Goal: Information Seeking & Learning: Learn about a topic

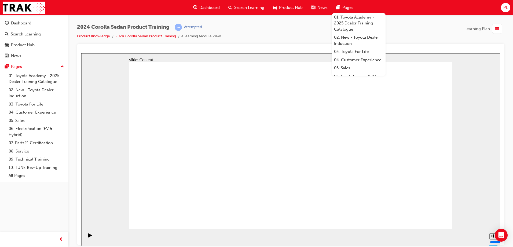
click at [309, 47] on div at bounding box center [290, 144] width 427 height 201
click at [315, 36] on div "2024 Corolla Sedan Product Training | Attempted Product Knowledge 2024 Corolla …" at bounding box center [290, 34] width 427 height 20
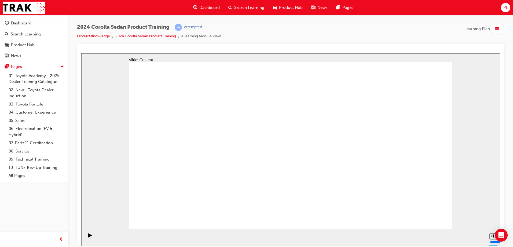
drag, startPoint x: 265, startPoint y: 160, endPoint x: 266, endPoint y: 163, distance: 3.3
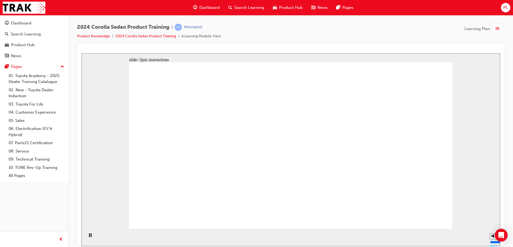
radio input "true"
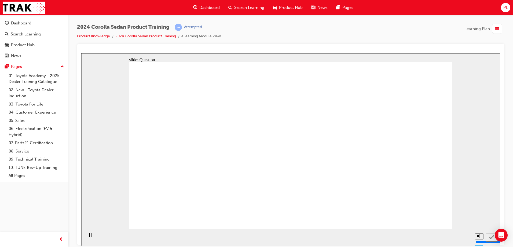
radio input "true"
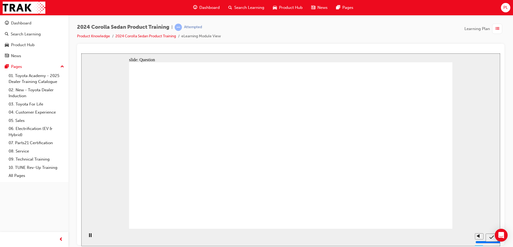
radio input "true"
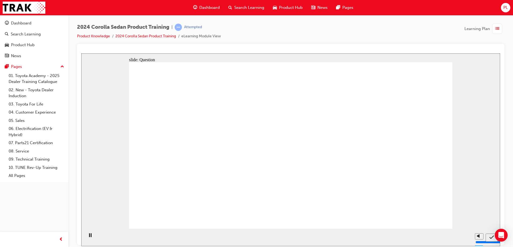
drag, startPoint x: 373, startPoint y: 141, endPoint x: 275, endPoint y: 187, distance: 108.4
drag, startPoint x: 266, startPoint y: 130, endPoint x: 312, endPoint y: 174, distance: 63.5
drag, startPoint x: 221, startPoint y: 136, endPoint x: 390, endPoint y: 187, distance: 175.7
drag, startPoint x: 326, startPoint y: 147, endPoint x: 217, endPoint y: 188, distance: 116.4
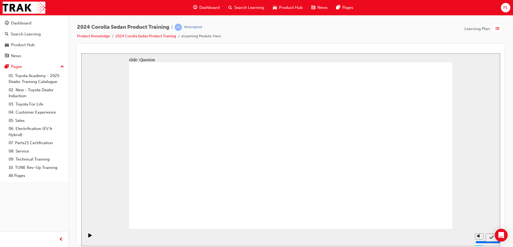
click at [103, 38] on link "Product Knowledge" at bounding box center [93, 36] width 33 height 5
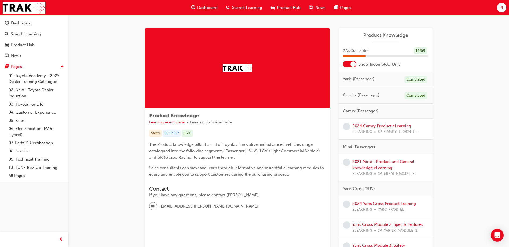
click at [348, 64] on div at bounding box center [349, 64] width 13 height 6
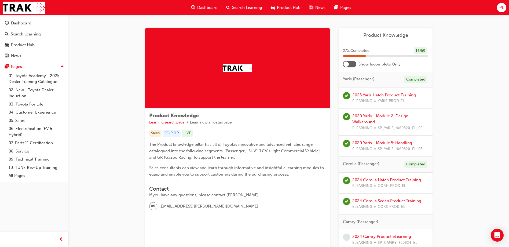
click at [348, 64] on div at bounding box center [345, 63] width 5 height 5
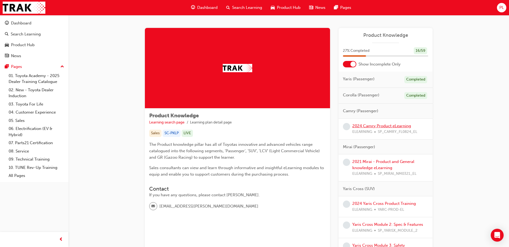
click at [377, 126] on link "2024 Camry Product eLearning" at bounding box center [381, 125] width 59 height 5
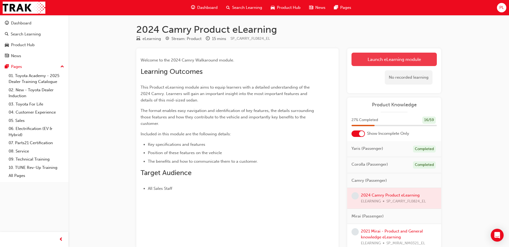
click at [392, 59] on link "Launch eLearning module" at bounding box center [393, 59] width 85 height 13
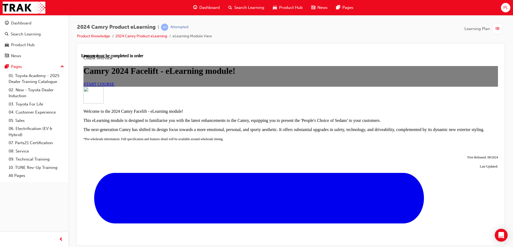
click at [114, 86] on span "START COURSE" at bounding box center [98, 83] width 31 height 5
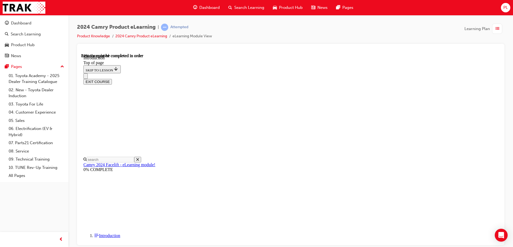
scroll to position [160, 0]
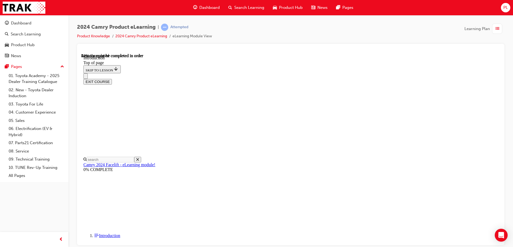
scroll to position [542, 0]
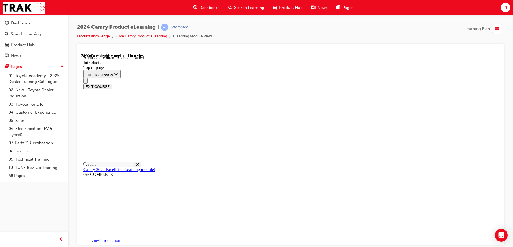
scroll to position [663, 0]
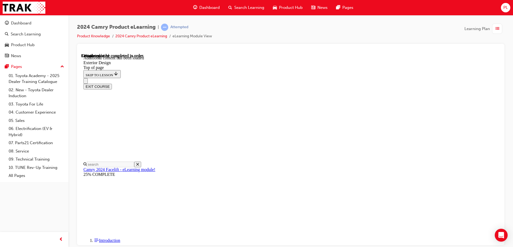
scroll to position [177, 0]
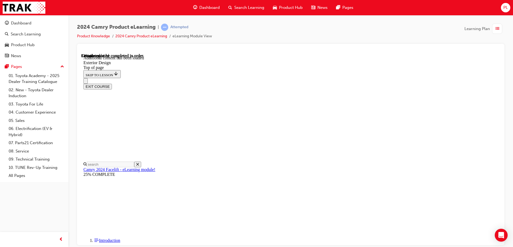
scroll to position [406, 0]
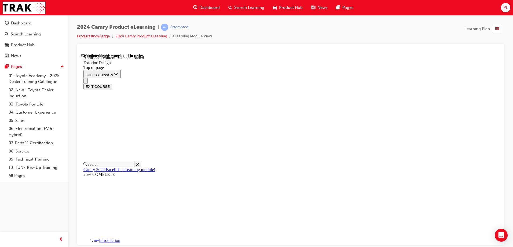
scroll to position [925, 0]
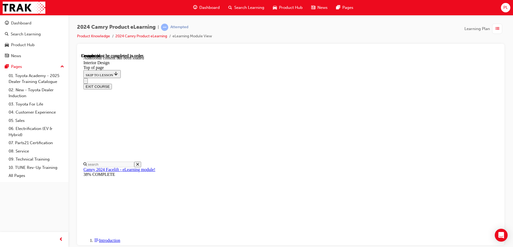
scroll to position [918, 0]
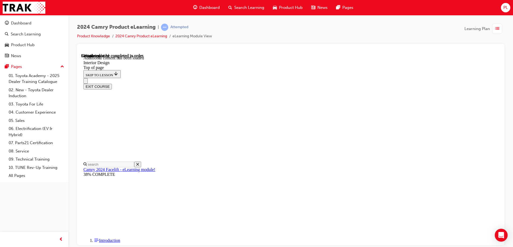
drag, startPoint x: 461, startPoint y: 150, endPoint x: 455, endPoint y: 150, distance: 6.5
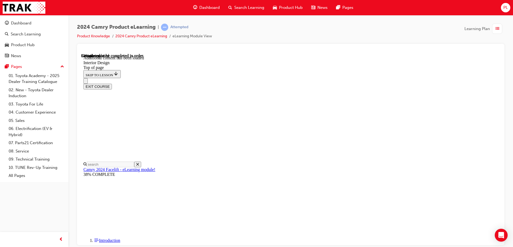
drag, startPoint x: 256, startPoint y: 112, endPoint x: 249, endPoint y: 108, distance: 8.8
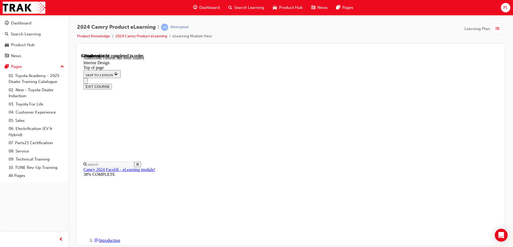
scroll to position [452, 0]
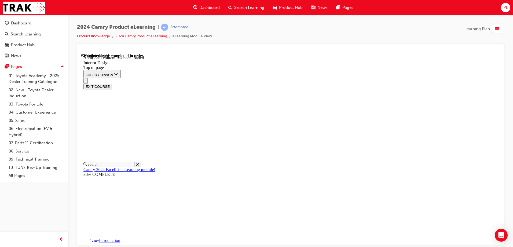
scroll to position [452, 0]
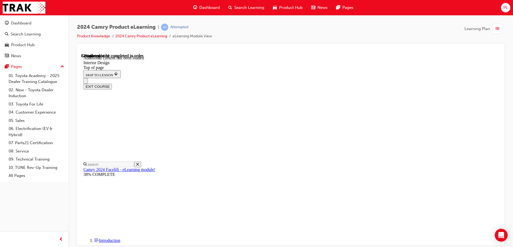
scroll to position [211, 0]
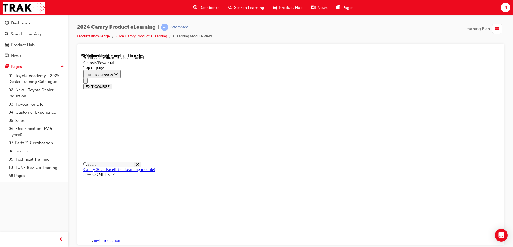
scroll to position [659, 0]
click at [370, 78] on div "EXIT COURSE" at bounding box center [288, 83] width 410 height 11
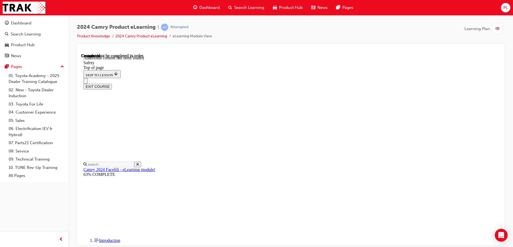
scroll to position [642, 0]
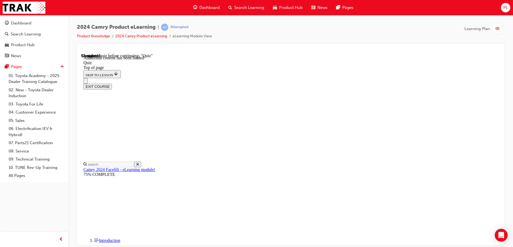
scroll to position [17, 0]
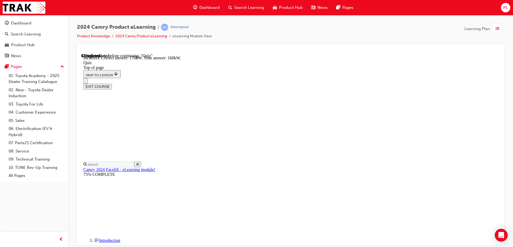
scroll to position [115, 0]
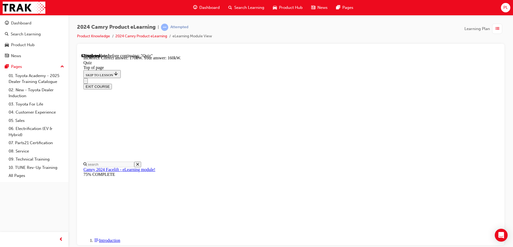
scroll to position [124, 0]
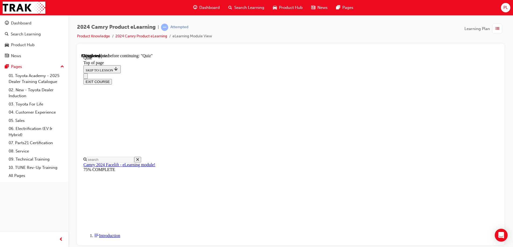
scroll to position [62, 0]
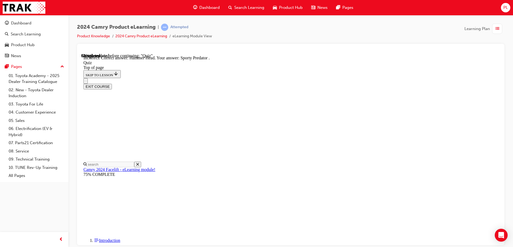
scroll to position [106, 0]
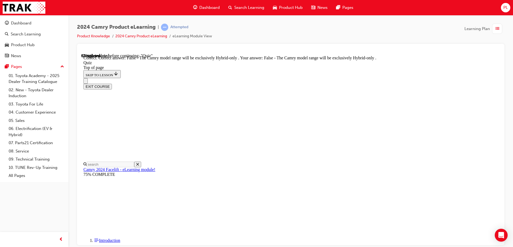
scroll to position [68, 0]
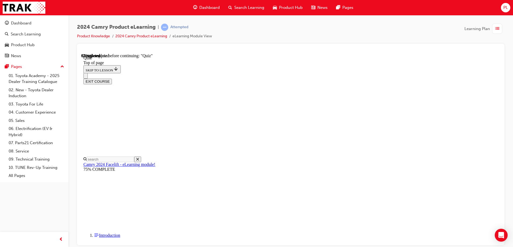
scroll to position [43, 0]
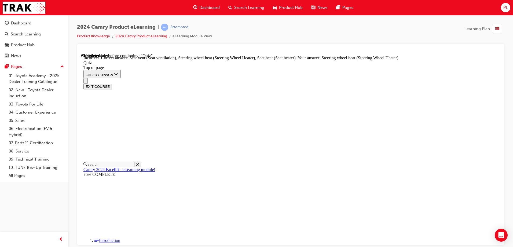
scroll to position [115, 0]
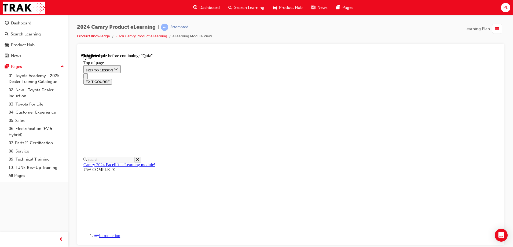
scroll to position [99, 0]
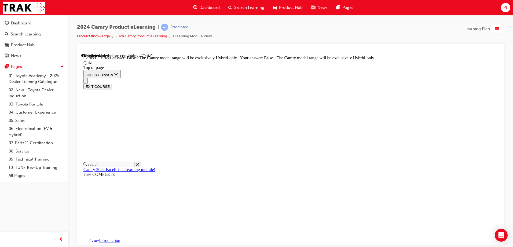
scroll to position [68, 0]
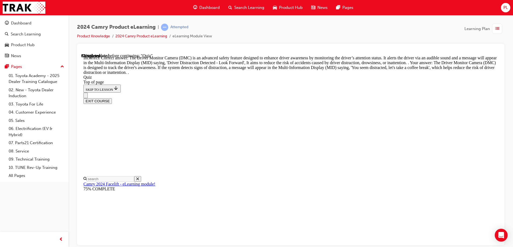
scroll to position [174, 0]
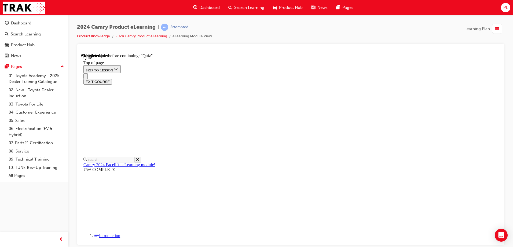
scroll to position [17, 0]
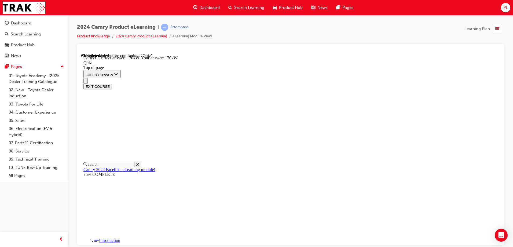
scroll to position [115, 0]
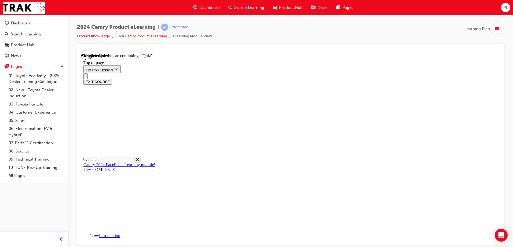
scroll to position [16, 0]
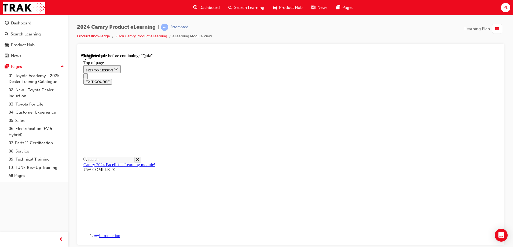
scroll to position [99, 0]
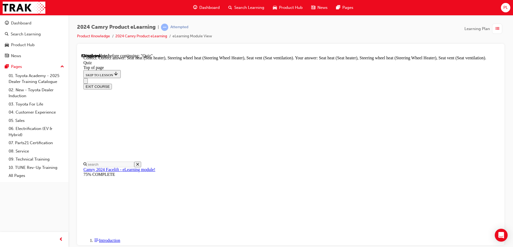
scroll to position [115, 0]
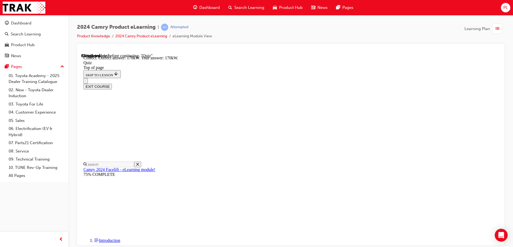
scroll to position [115, 0]
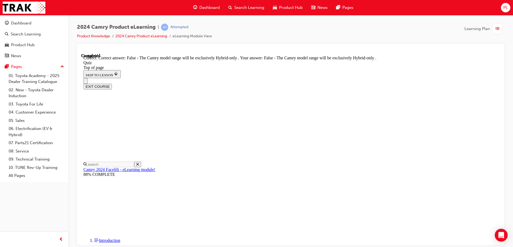
scroll to position [68, 0]
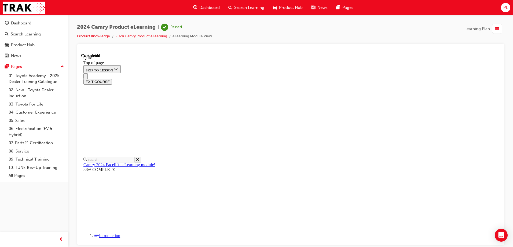
scroll to position [99, 0]
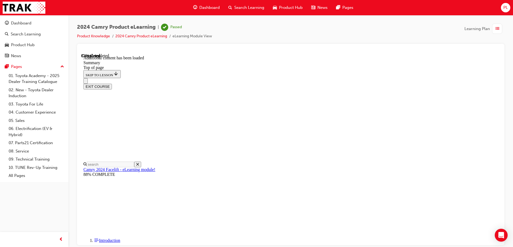
scroll to position [255, 0]
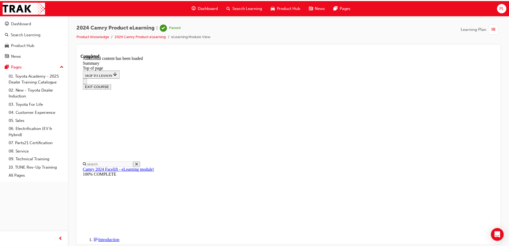
scroll to position [600, 0]
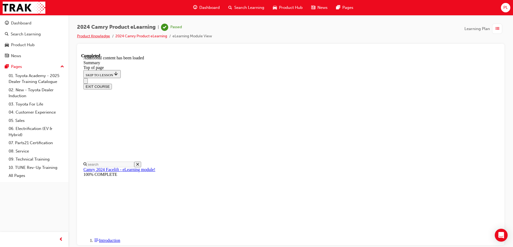
click at [100, 34] on link "Product Knowledge" at bounding box center [93, 36] width 33 height 5
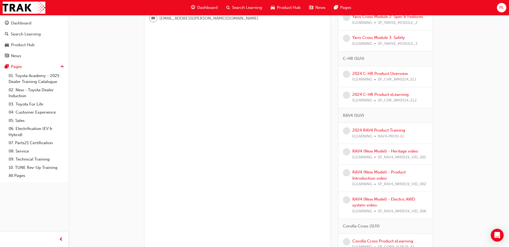
scroll to position [295, 0]
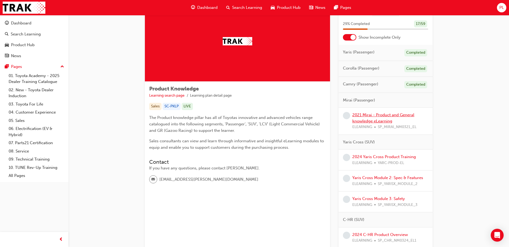
click at [382, 120] on link "2021 Mirai - Product and General knowledge eLearning" at bounding box center [383, 117] width 62 height 11
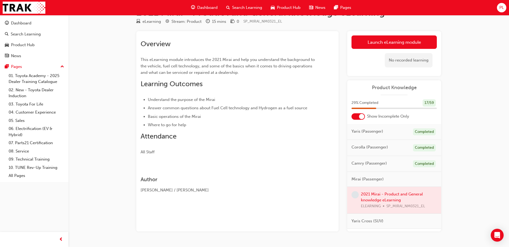
scroll to position [27, 0]
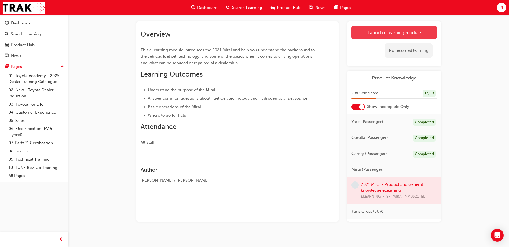
click at [367, 33] on link "Launch eLearning module" at bounding box center [393, 32] width 85 height 13
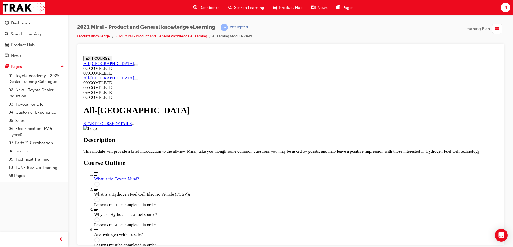
click at [114, 121] on link "START COURSE" at bounding box center [98, 123] width 31 height 5
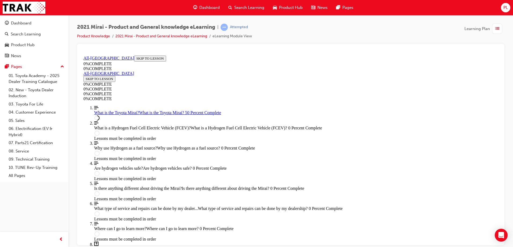
scroll to position [474, 0]
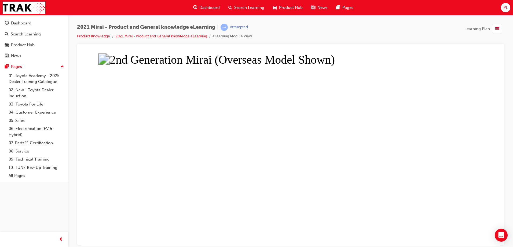
click at [332, 143] on button "Unzoom image" at bounding box center [290, 149] width 418 height 192
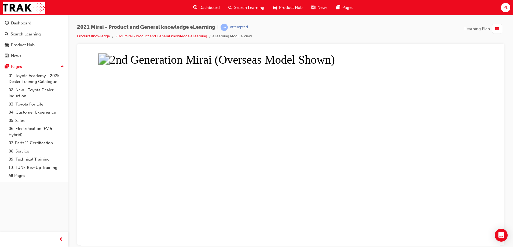
click at [325, 138] on button "Unzoom image" at bounding box center [290, 149] width 418 height 192
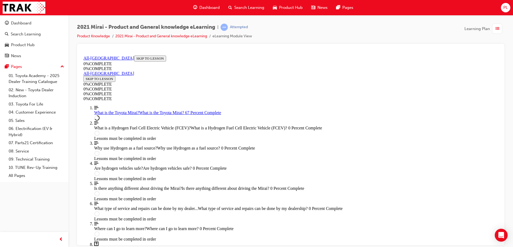
scroll to position [737, 0]
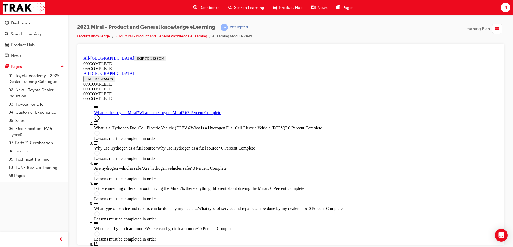
scroll to position [709, 0]
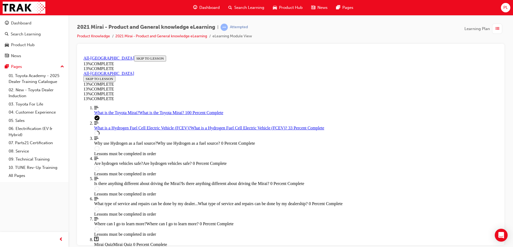
scroll to position [313, 0]
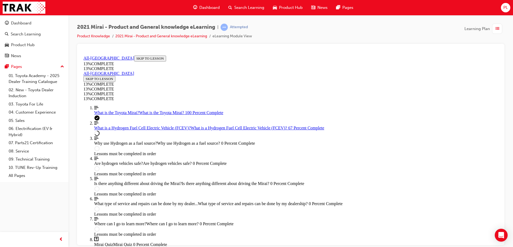
scroll to position [618, 0]
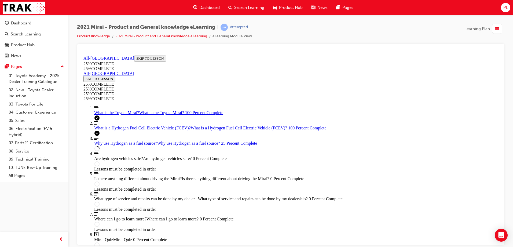
scroll to position [233, 0]
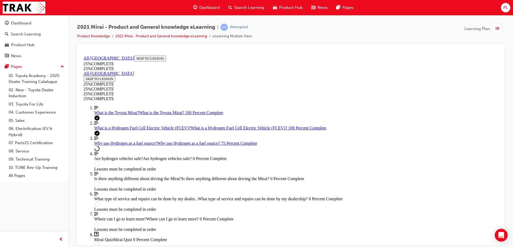
scroll to position [506, 0]
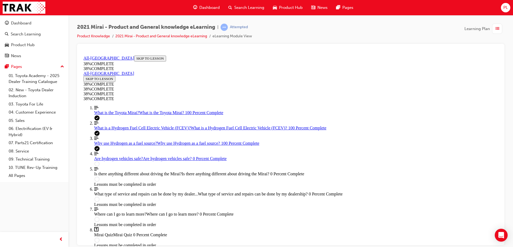
scroll to position [89, 0]
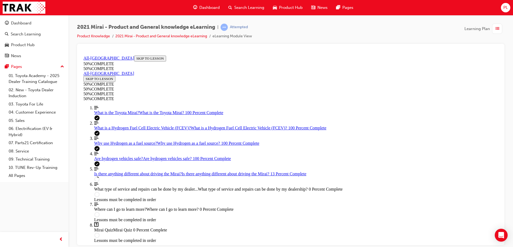
scroll to position [179, 0]
drag, startPoint x: 432, startPoint y: 106, endPoint x: 432, endPoint y: 118, distance: 12.6
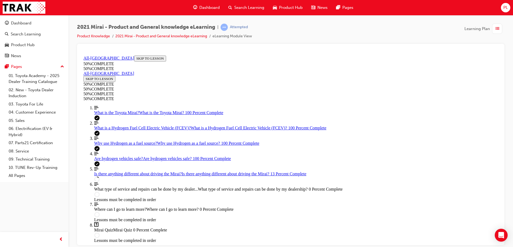
scroll to position [56, 0]
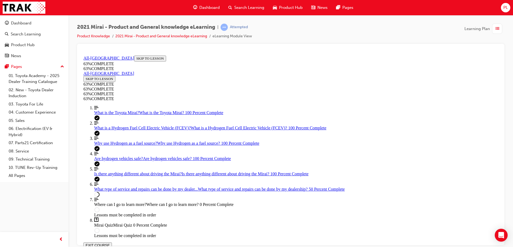
scroll to position [322, 0]
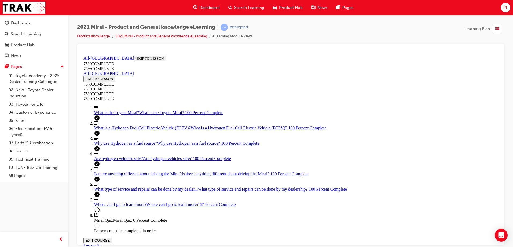
scroll to position [112, 0]
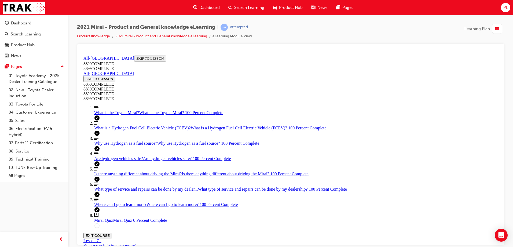
scroll to position [26, 0]
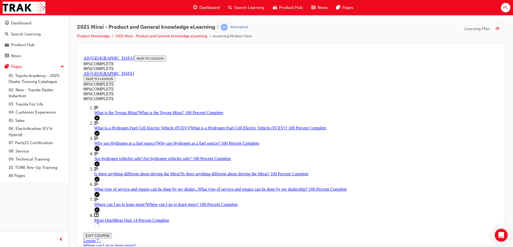
scroll to position [80, 0]
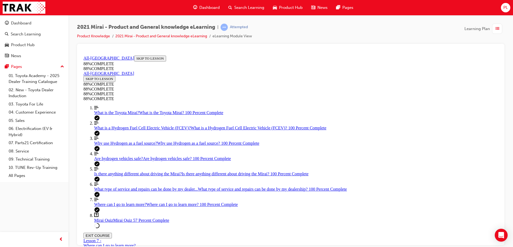
scroll to position [115, 0]
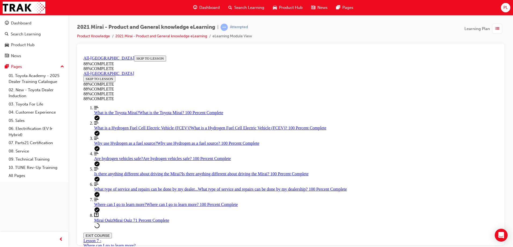
drag, startPoint x: 308, startPoint y: 190, endPoint x: 351, endPoint y: 193, distance: 42.8
drag, startPoint x: 301, startPoint y: 212, endPoint x: 325, endPoint y: 164, distance: 54.2
drag, startPoint x: 279, startPoint y: 216, endPoint x: 301, endPoint y: 213, distance: 22.6
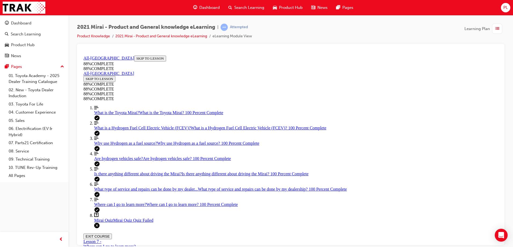
scroll to position [19, 0]
drag, startPoint x: 305, startPoint y: 168, endPoint x: 335, endPoint y: 167, distance: 29.5
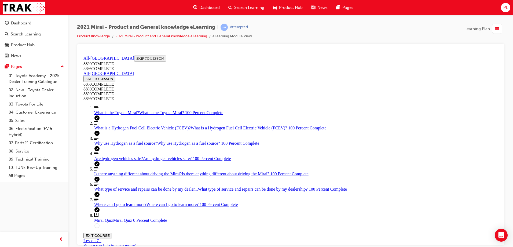
drag, startPoint x: 291, startPoint y: 190, endPoint x: 332, endPoint y: 193, distance: 40.9
drag, startPoint x: 304, startPoint y: 216, endPoint x: 329, endPoint y: 218, distance: 25.3
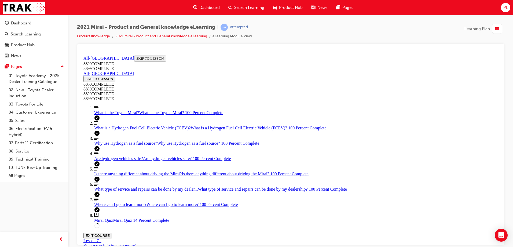
scroll to position [108, 0]
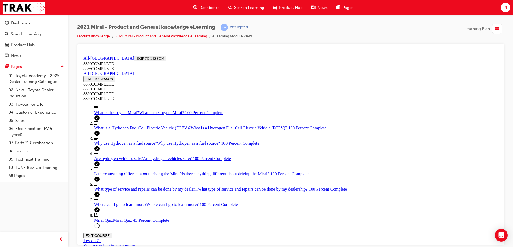
scroll to position [115, 0]
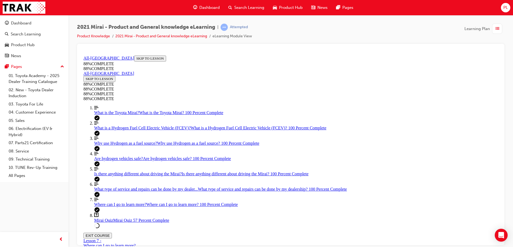
scroll to position [68, 0]
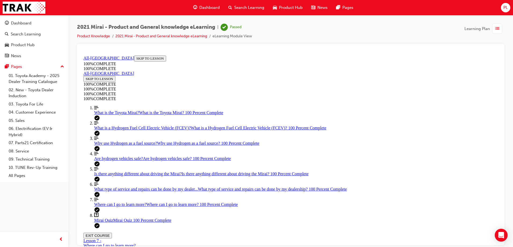
click at [112, 232] on button "EXIT COURSE" at bounding box center [97, 235] width 28 height 6
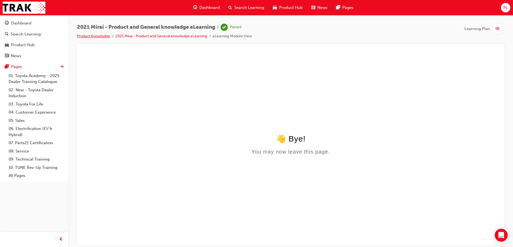
click at [103, 37] on link "Product Knowledge" at bounding box center [93, 36] width 33 height 5
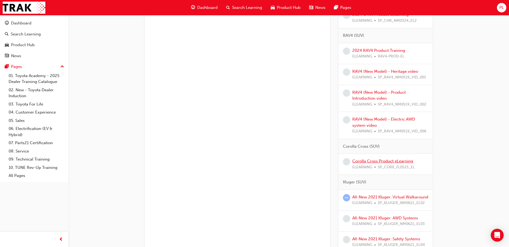
scroll to position [241, 0]
click at [386, 160] on link "Corolla Cross Product eLearning" at bounding box center [382, 161] width 61 height 5
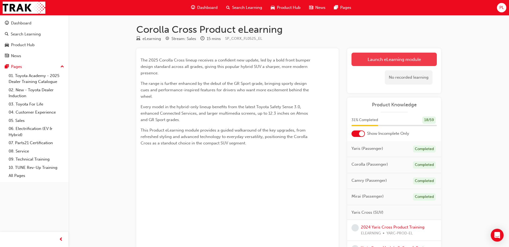
click at [394, 61] on link "Launch eLearning module" at bounding box center [393, 59] width 85 height 13
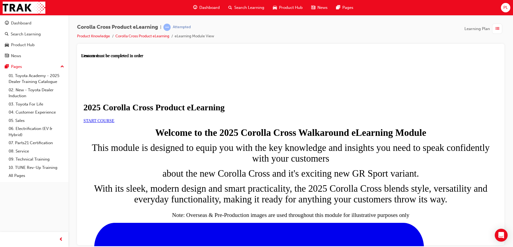
click at [114, 123] on link "START COURSE" at bounding box center [98, 120] width 31 height 5
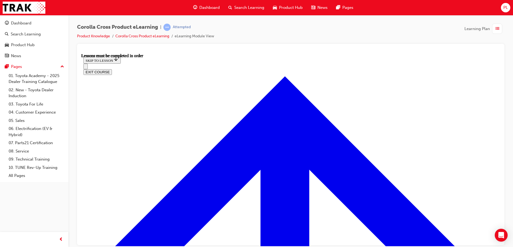
scroll to position [305, 0]
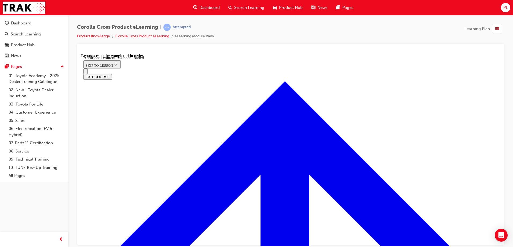
scroll to position [896, 0]
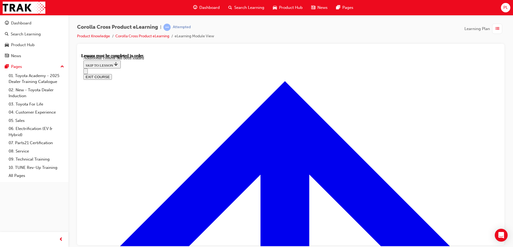
radio input "true"
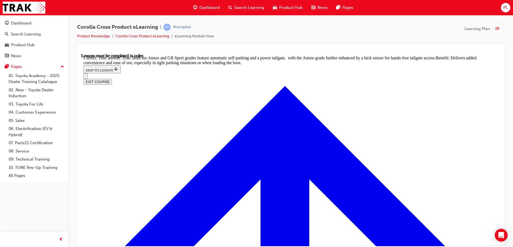
scroll to position [1173, 0]
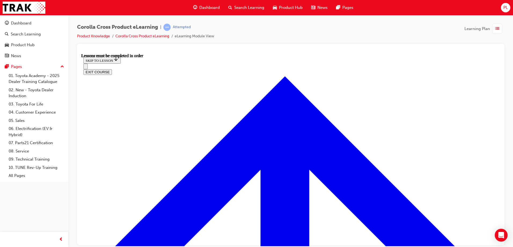
scroll to position [474, 0]
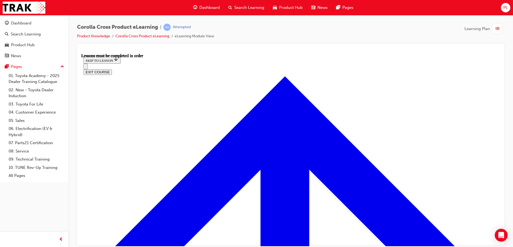
scroll to position [23, 0]
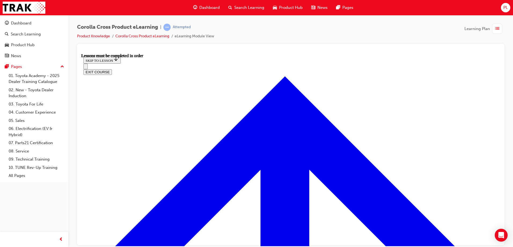
scroll to position [473, 0]
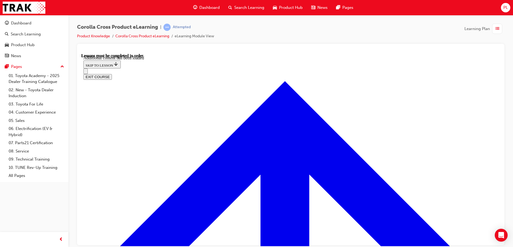
scroll to position [795, 0]
radio input "true"
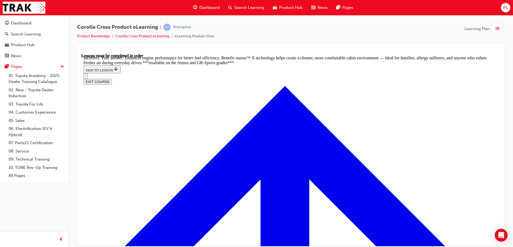
scroll to position [849, 0]
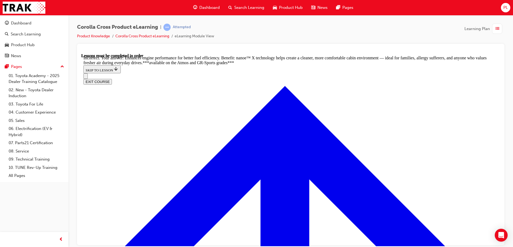
radio input "true"
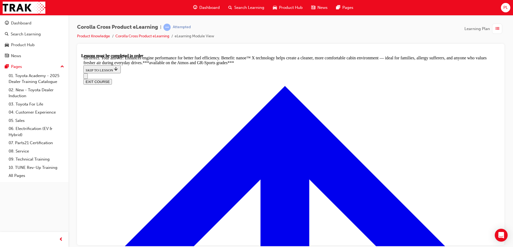
radio input "true"
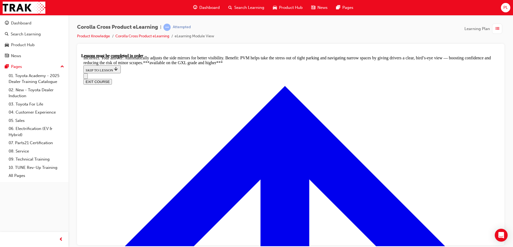
scroll to position [1083, 0]
radio input "true"
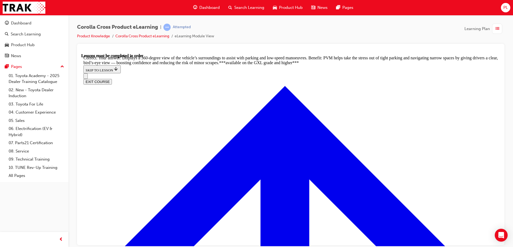
scroll to position [1202, 0]
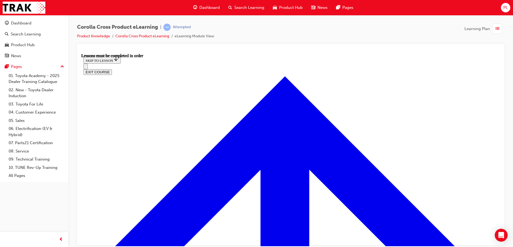
scroll to position [448, 0]
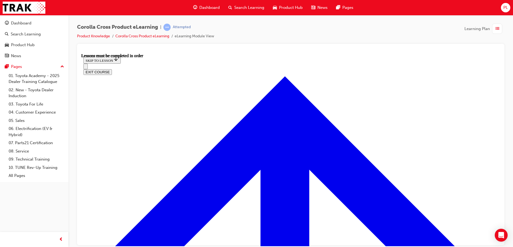
scroll to position [474, 0]
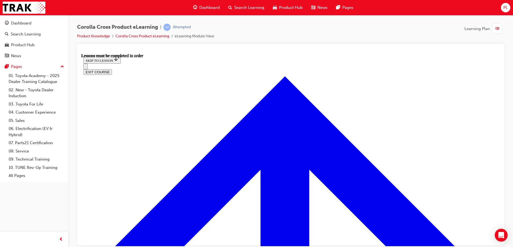
scroll to position [645, 0]
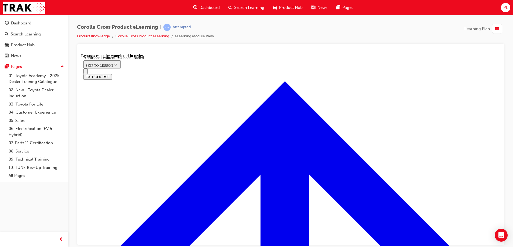
scroll to position [781, 0]
radio input "true"
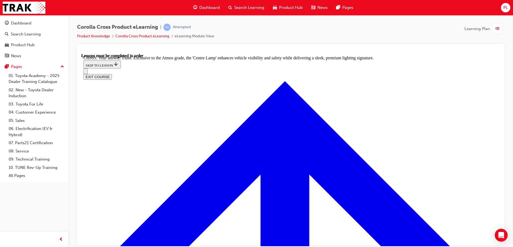
scroll to position [948, 0]
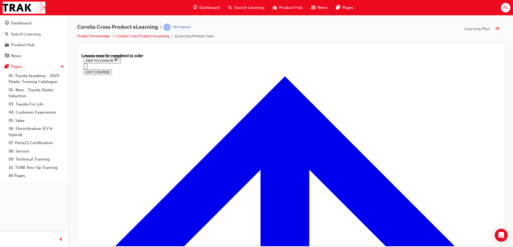
scroll to position [440, 0]
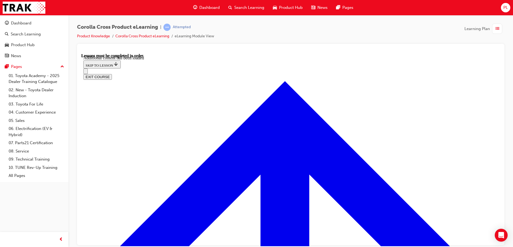
scroll to position [655, 0]
radio input "true"
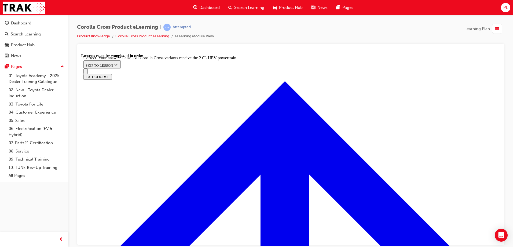
scroll to position [750, 0]
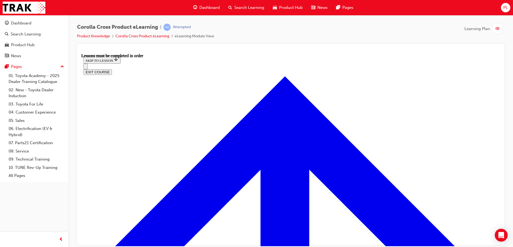
scroll to position [448, 0]
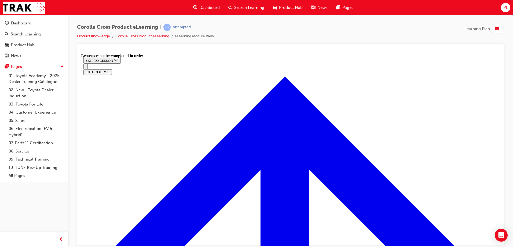
scroll to position [368, 0]
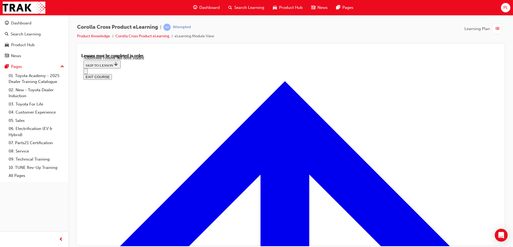
scroll to position [668, 0]
radio input "true"
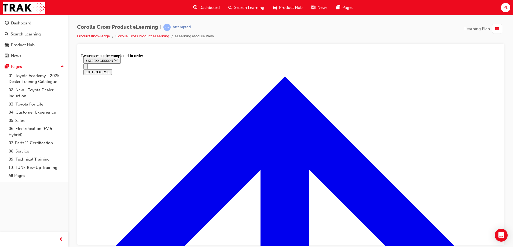
scroll to position [153, 0]
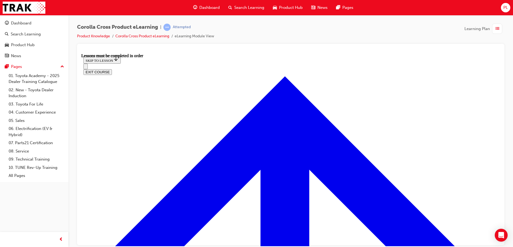
scroll to position [612, 0]
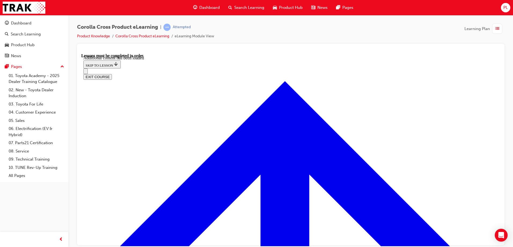
scroll to position [801, 0]
